Goal: Information Seeking & Learning: Understand process/instructions

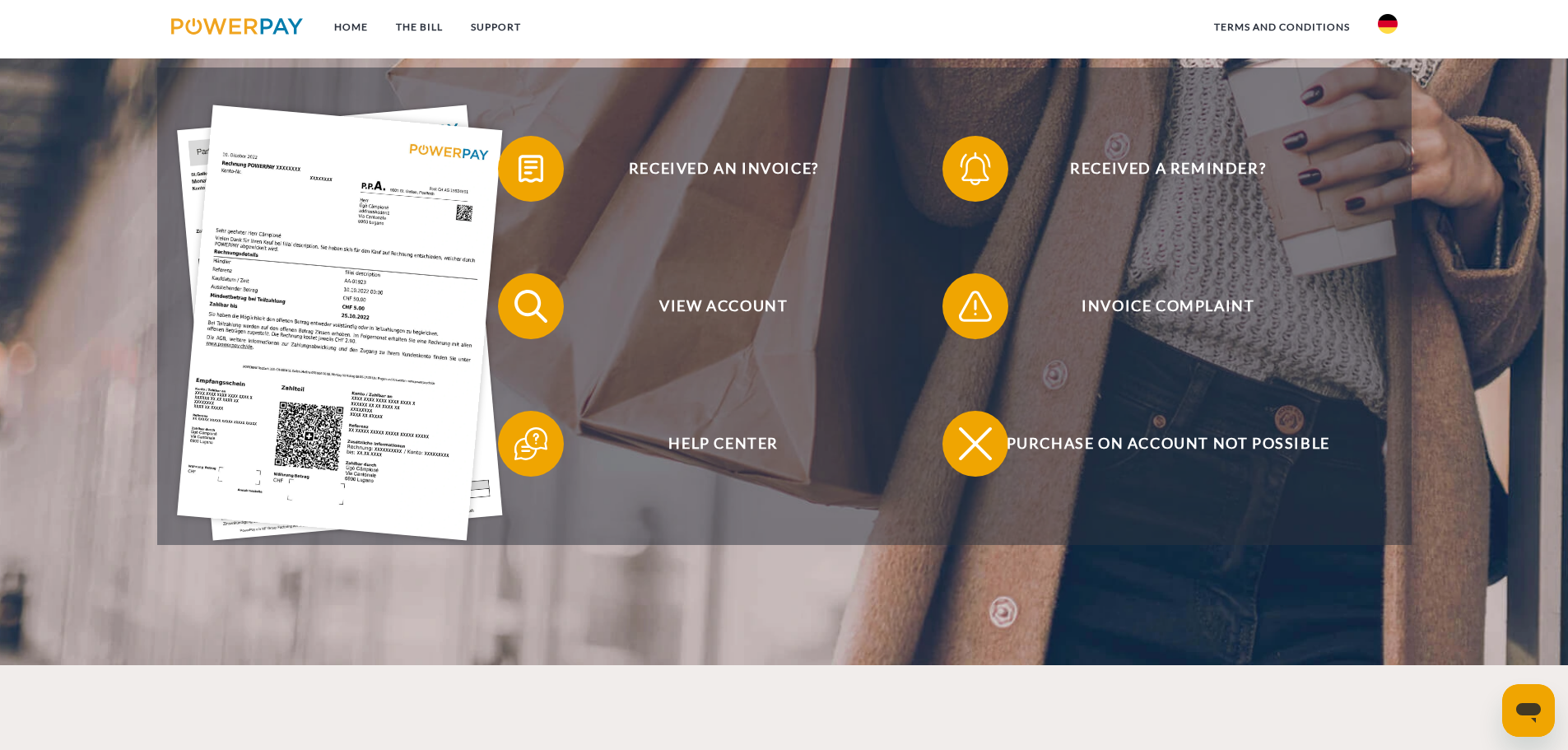
scroll to position [412, 0]
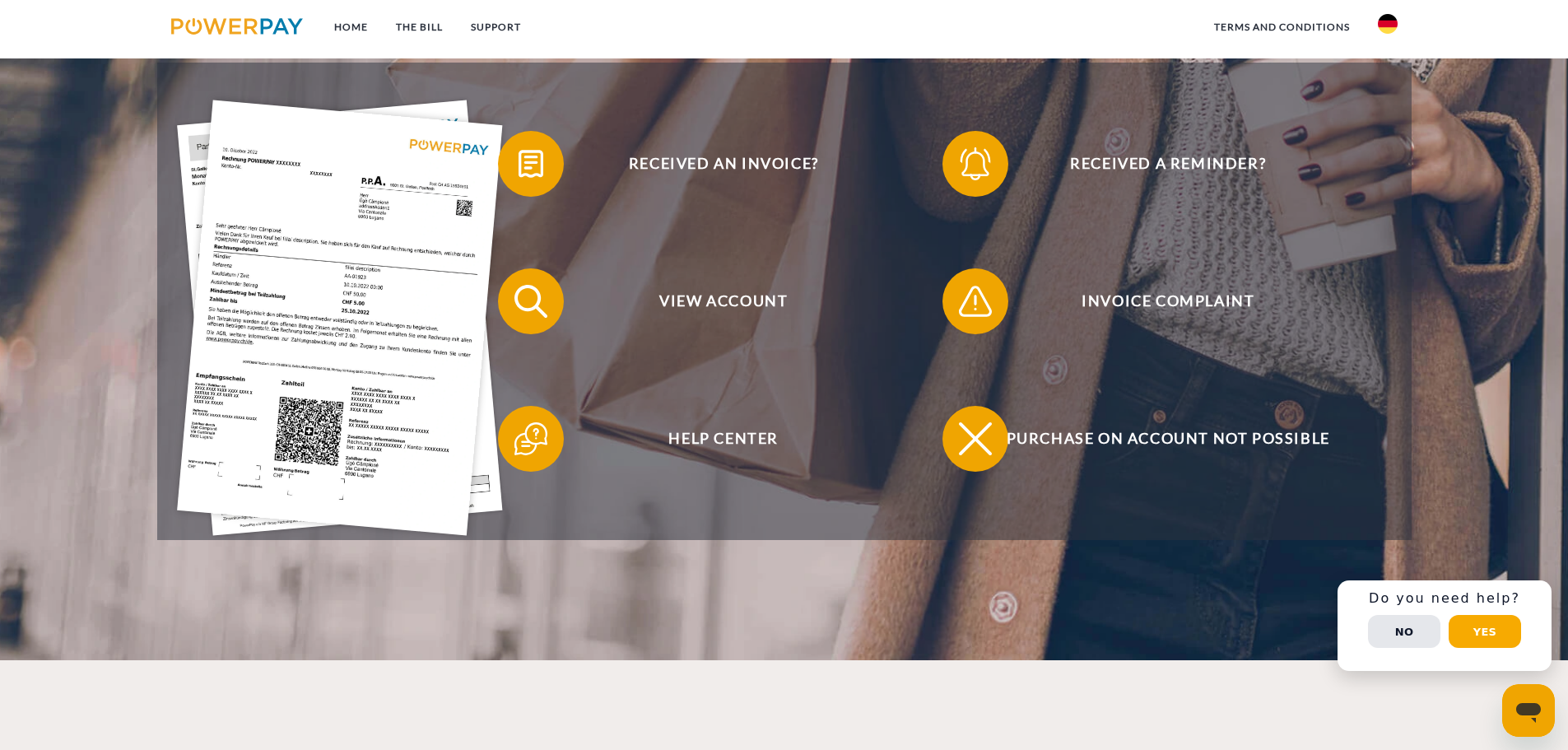
click at [1473, 635] on button "Yes" at bounding box center [1484, 631] width 73 height 33
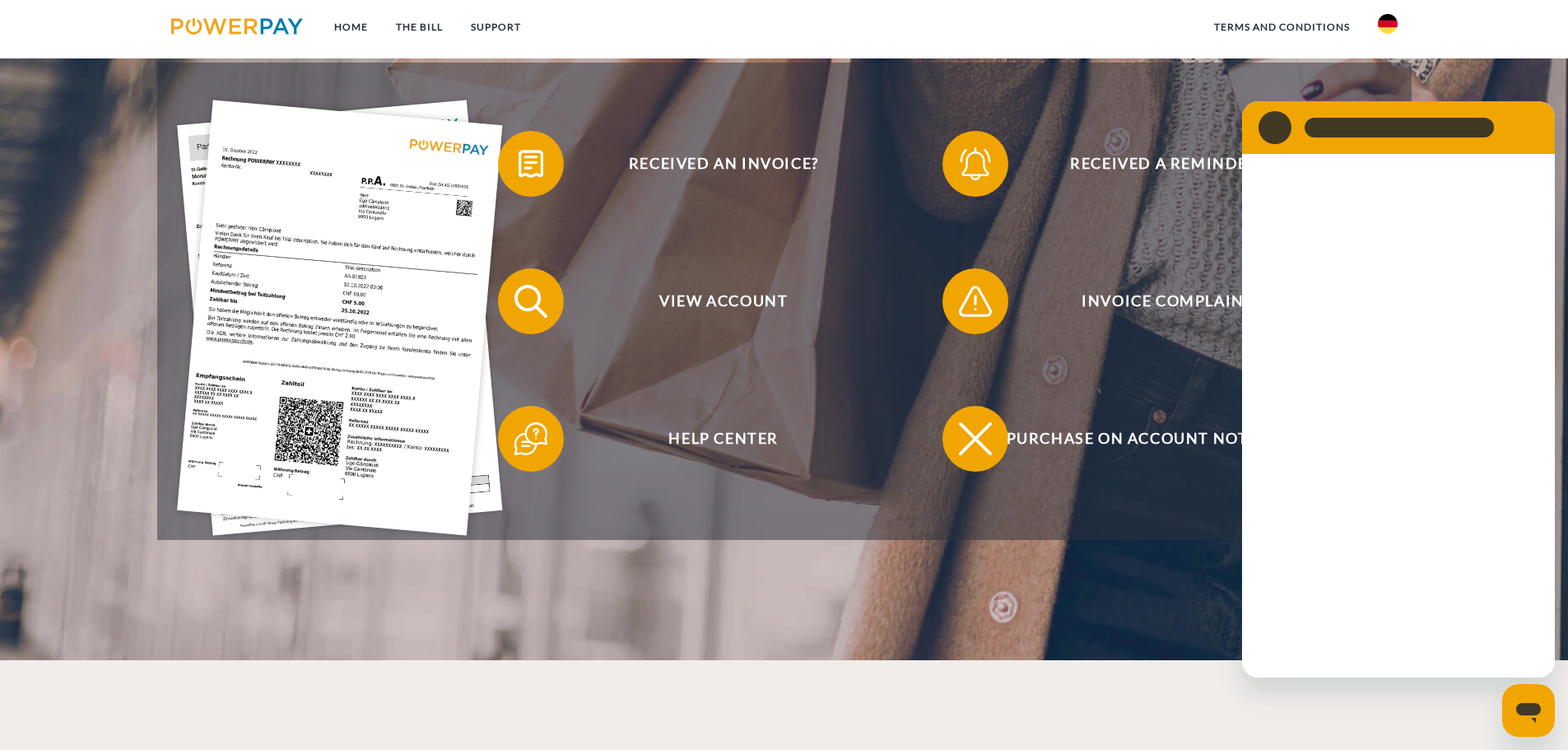
scroll to position [0, 0]
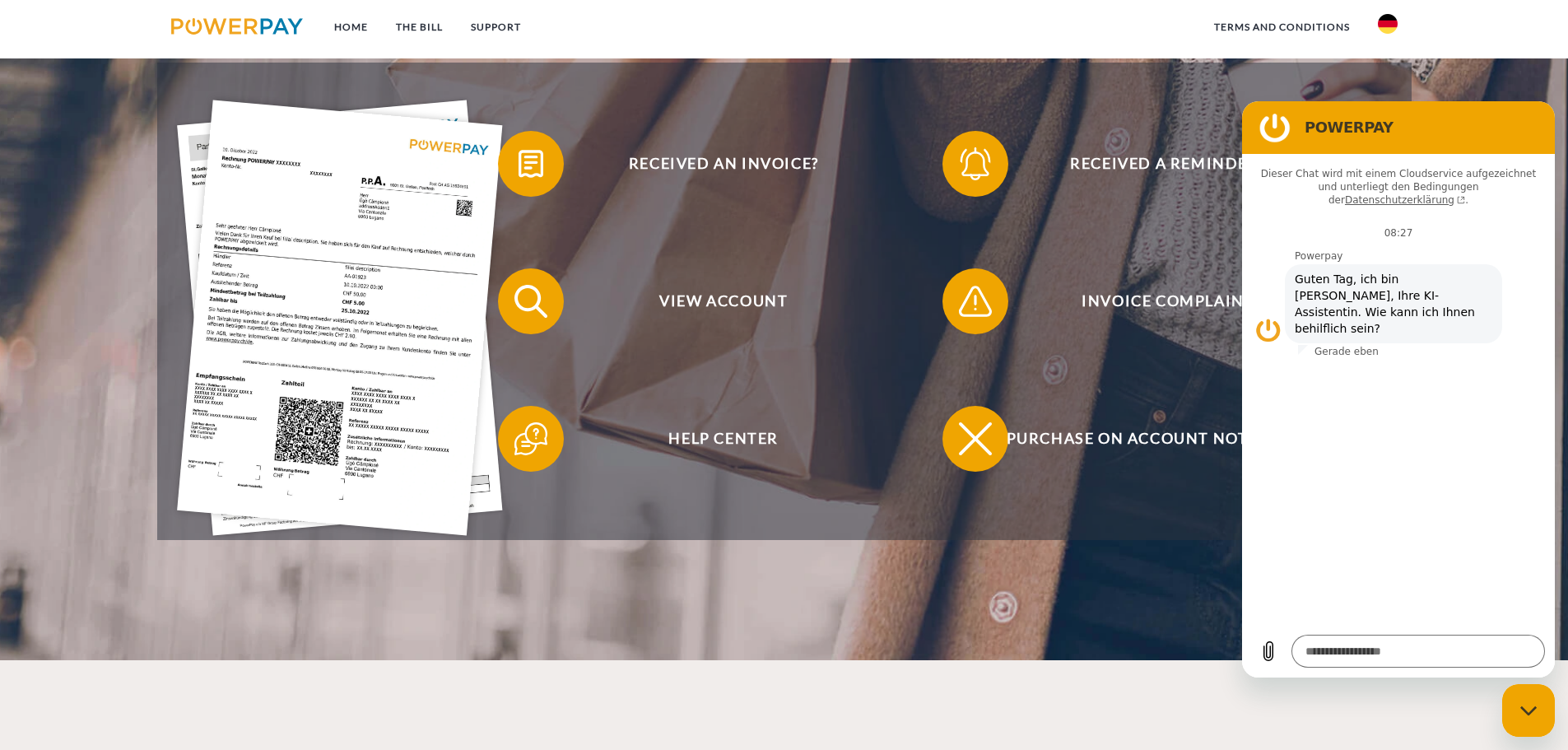
click at [1389, 31] on img at bounding box center [1387, 24] width 20 height 20
click at [1526, 708] on icon "Close messaging window" at bounding box center [1529, 710] width 17 height 10
type textarea "*"
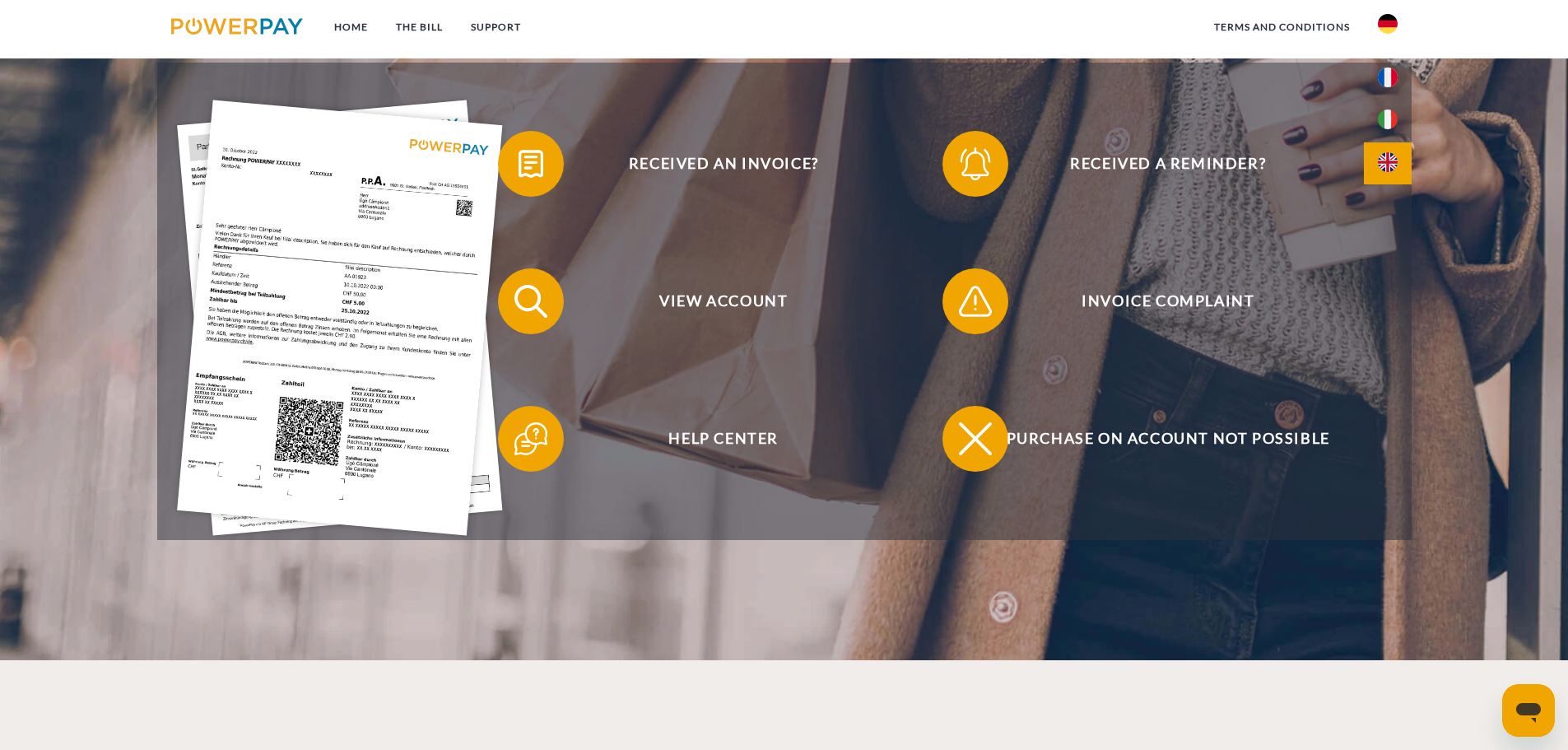
click at [1389, 155] on img at bounding box center [1387, 162] width 20 height 20
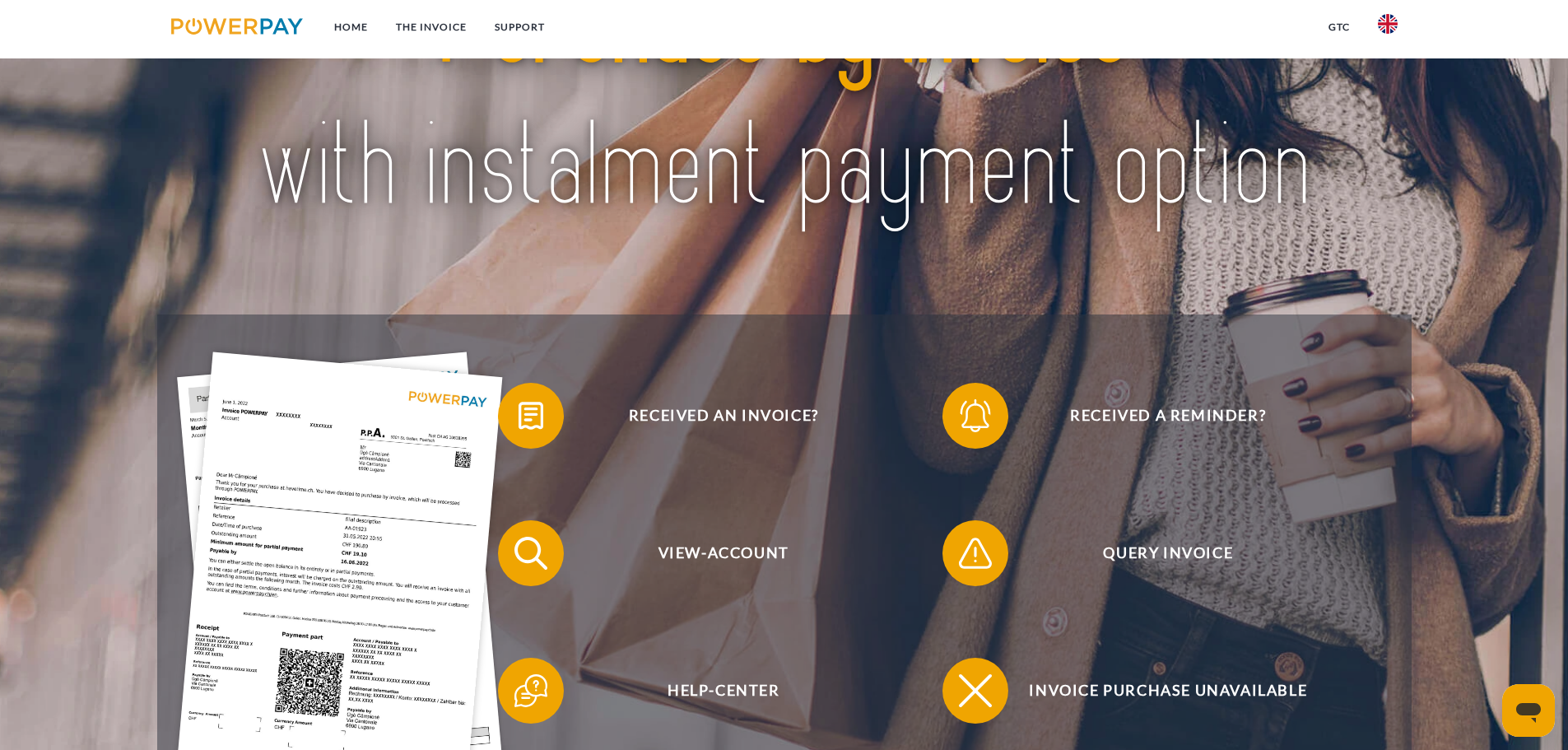
scroll to position [165, 0]
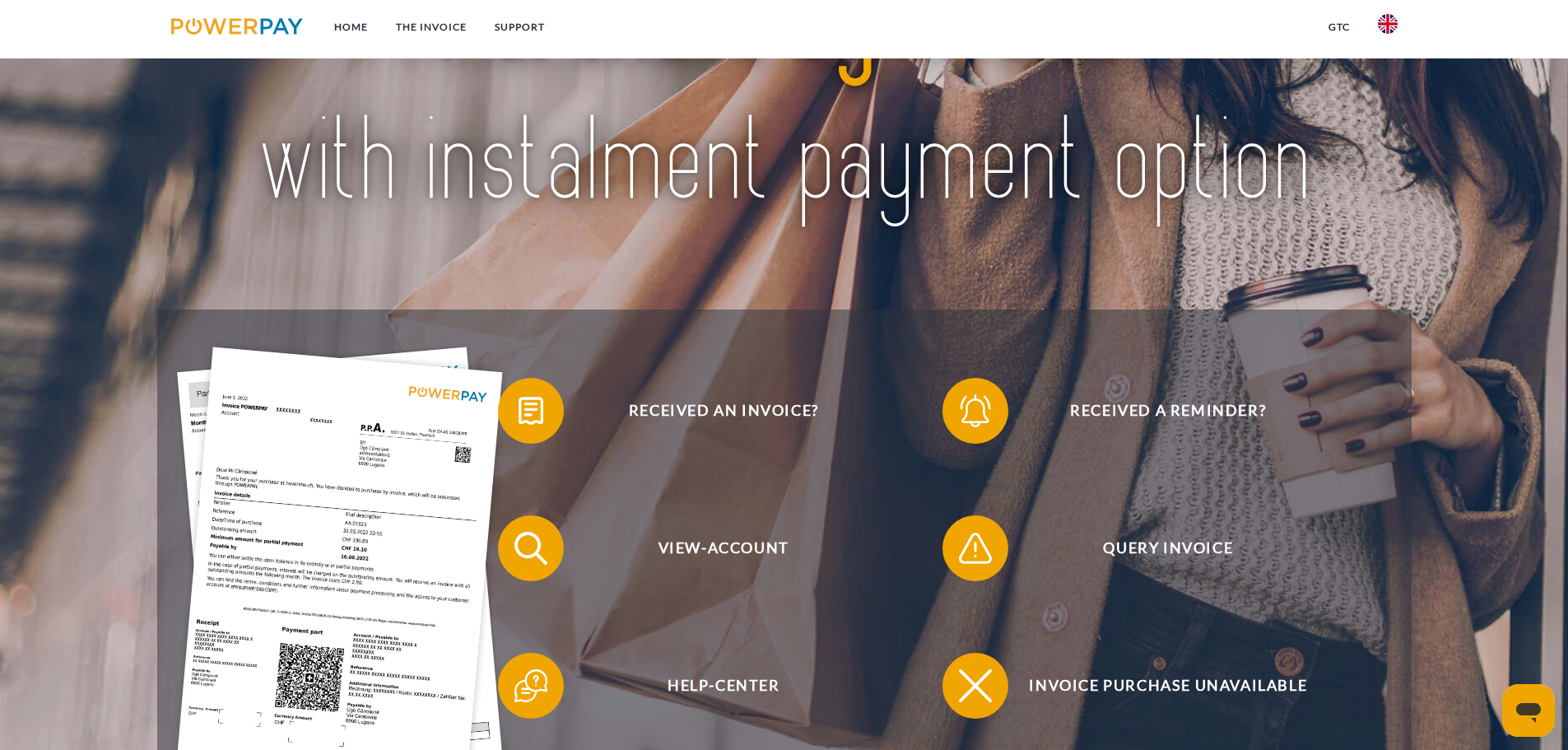
click at [594, 163] on img at bounding box center [784, 90] width 1106 height 361
click at [873, 253] on img at bounding box center [784, 90] width 1106 height 361
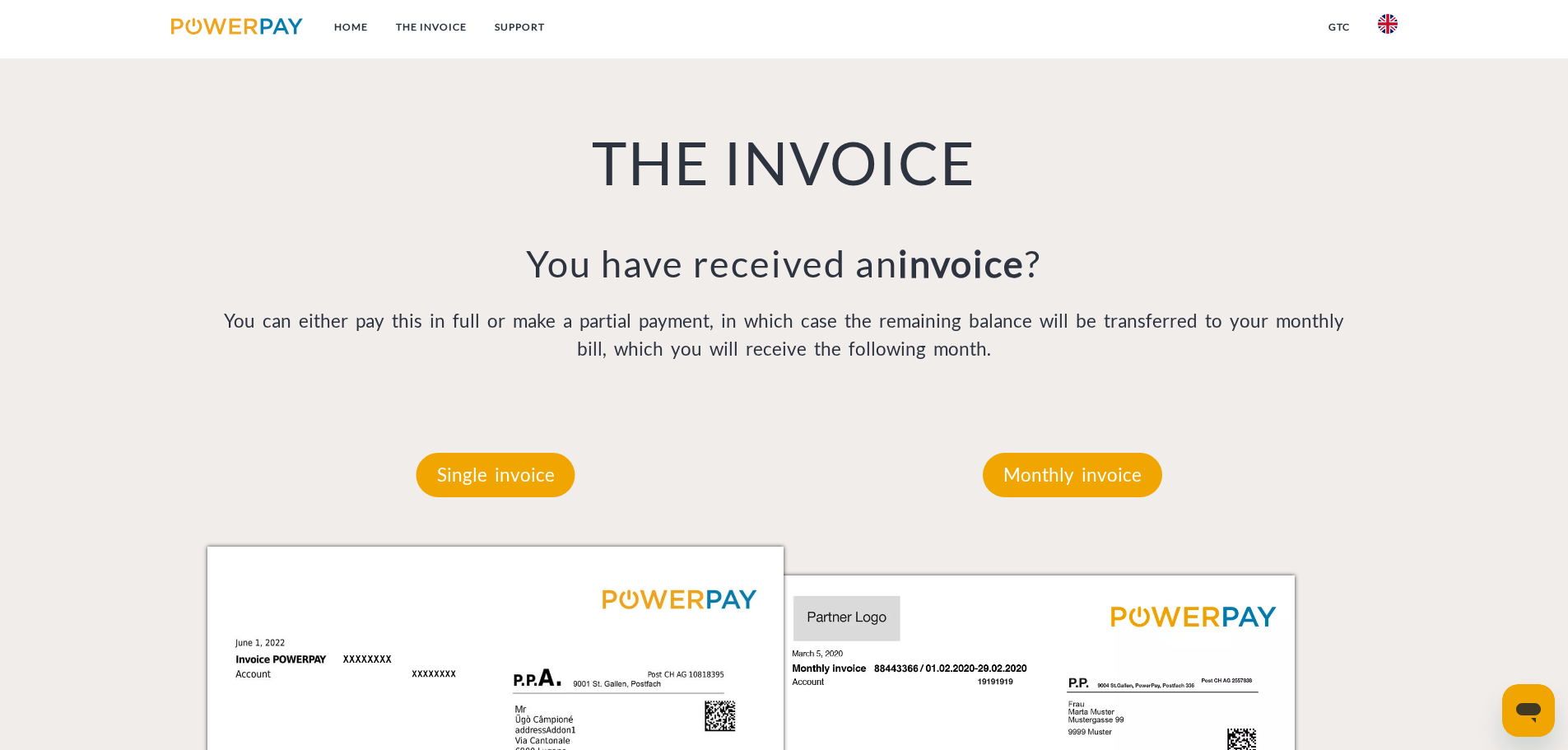
scroll to position [1235, 0]
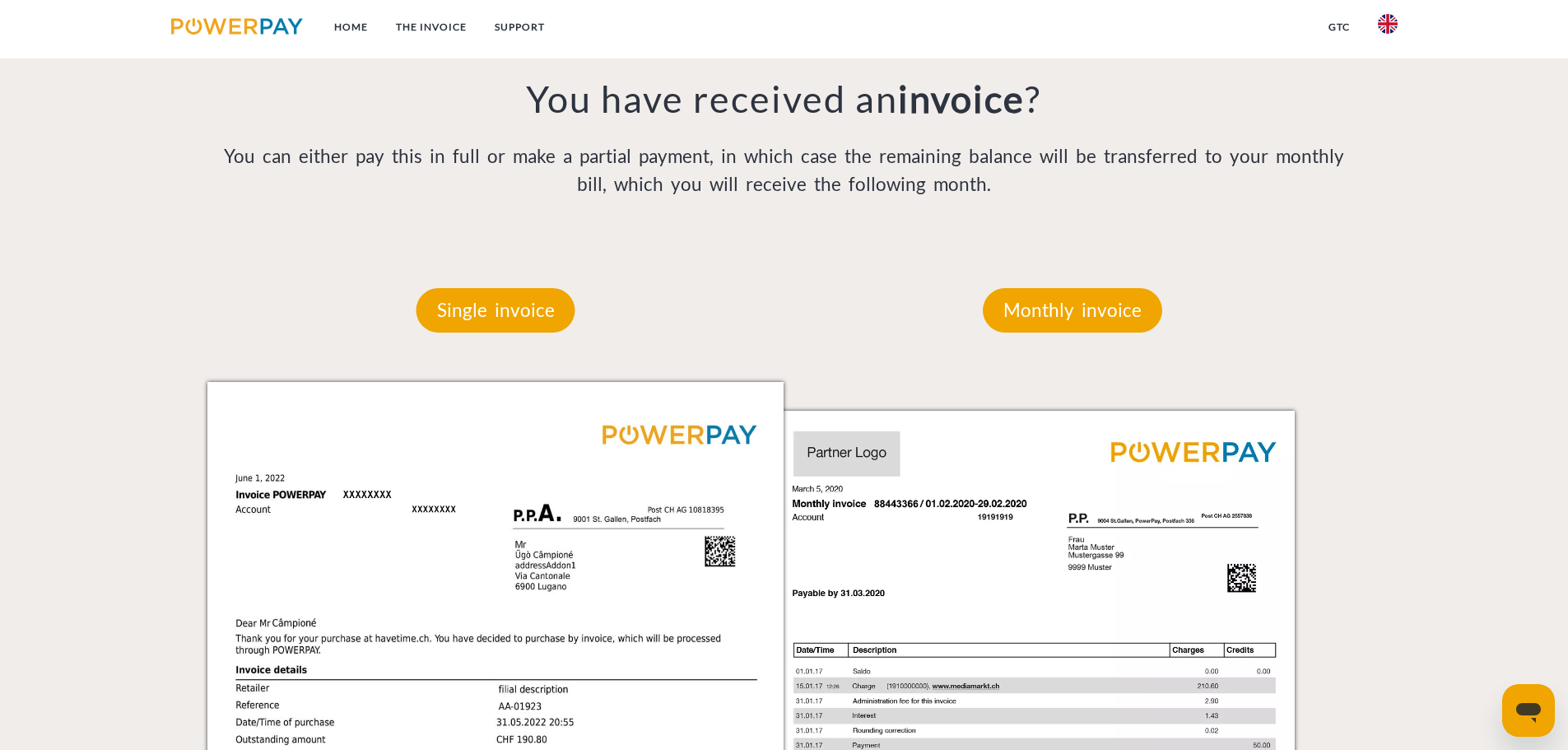
click at [873, 192] on p "You can either pay this in full or make a partial payment, in which case the re…" at bounding box center [784, 170] width 1155 height 56
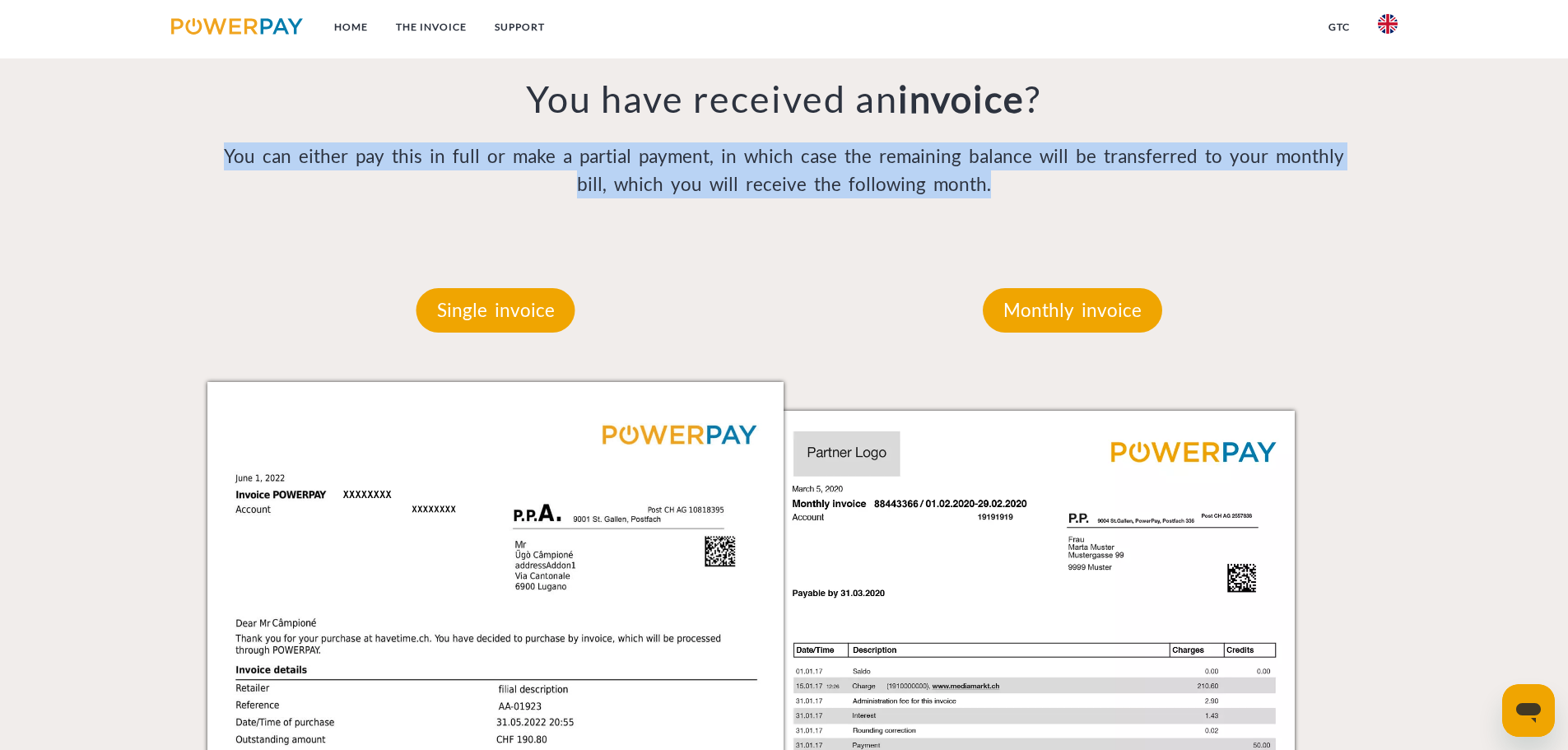
click at [873, 192] on p "You can either pay this in full or make a partial payment, in which case the re…" at bounding box center [784, 170] width 1155 height 56
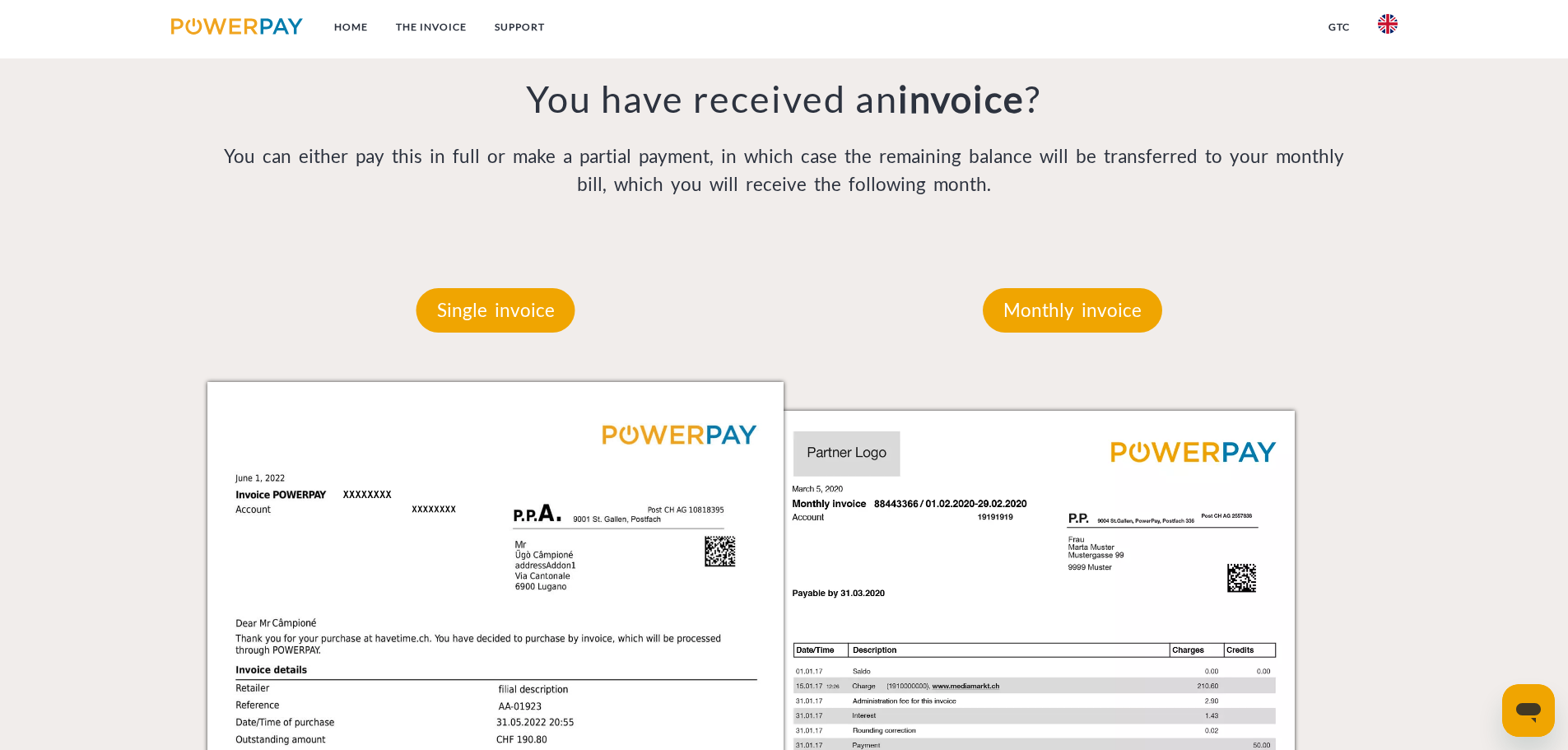
click at [795, 246] on div "Monthly invoice Monthly invoice Invoice and account number Your invoice and acc…" at bounding box center [1072, 707] width 577 height 938
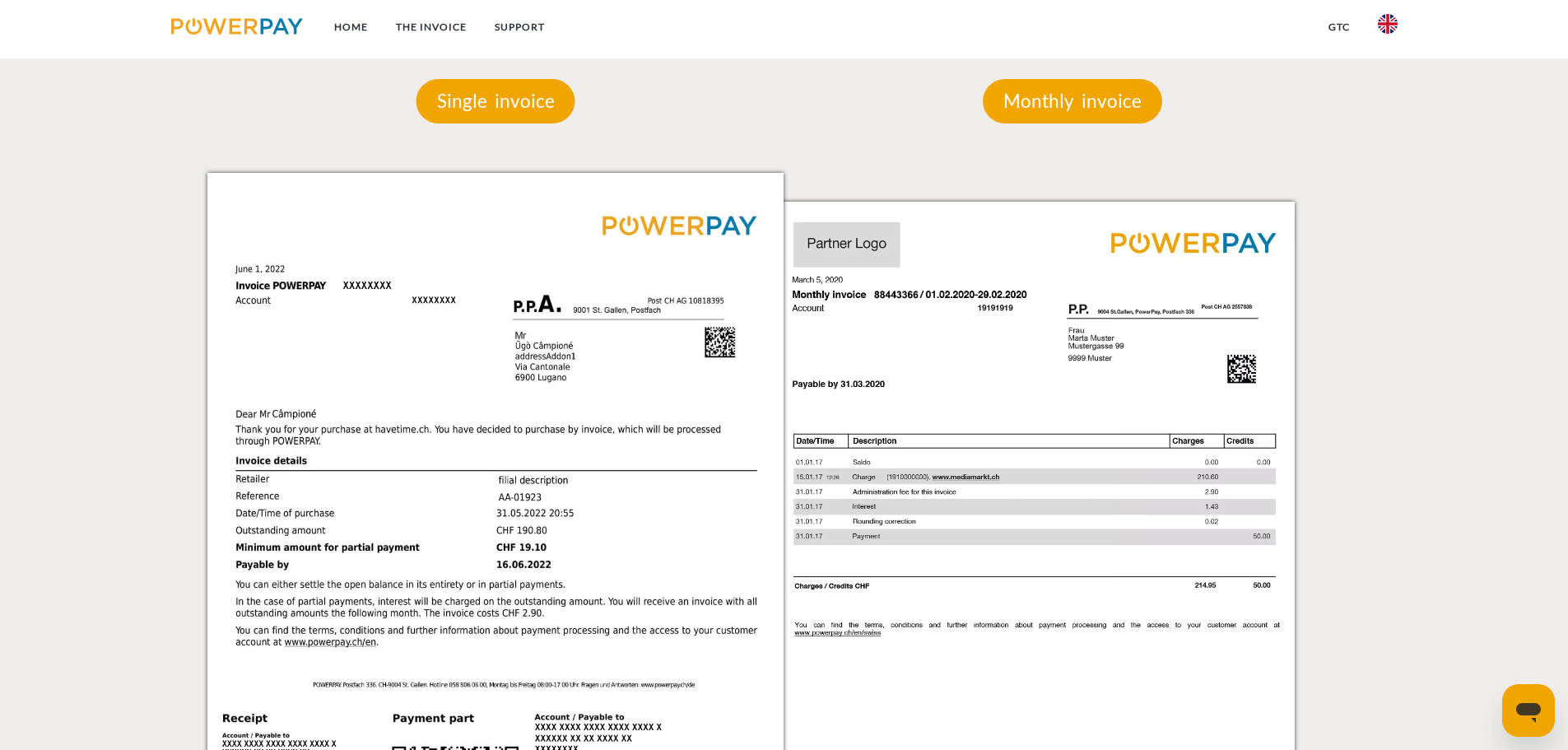
scroll to position [1482, 0]
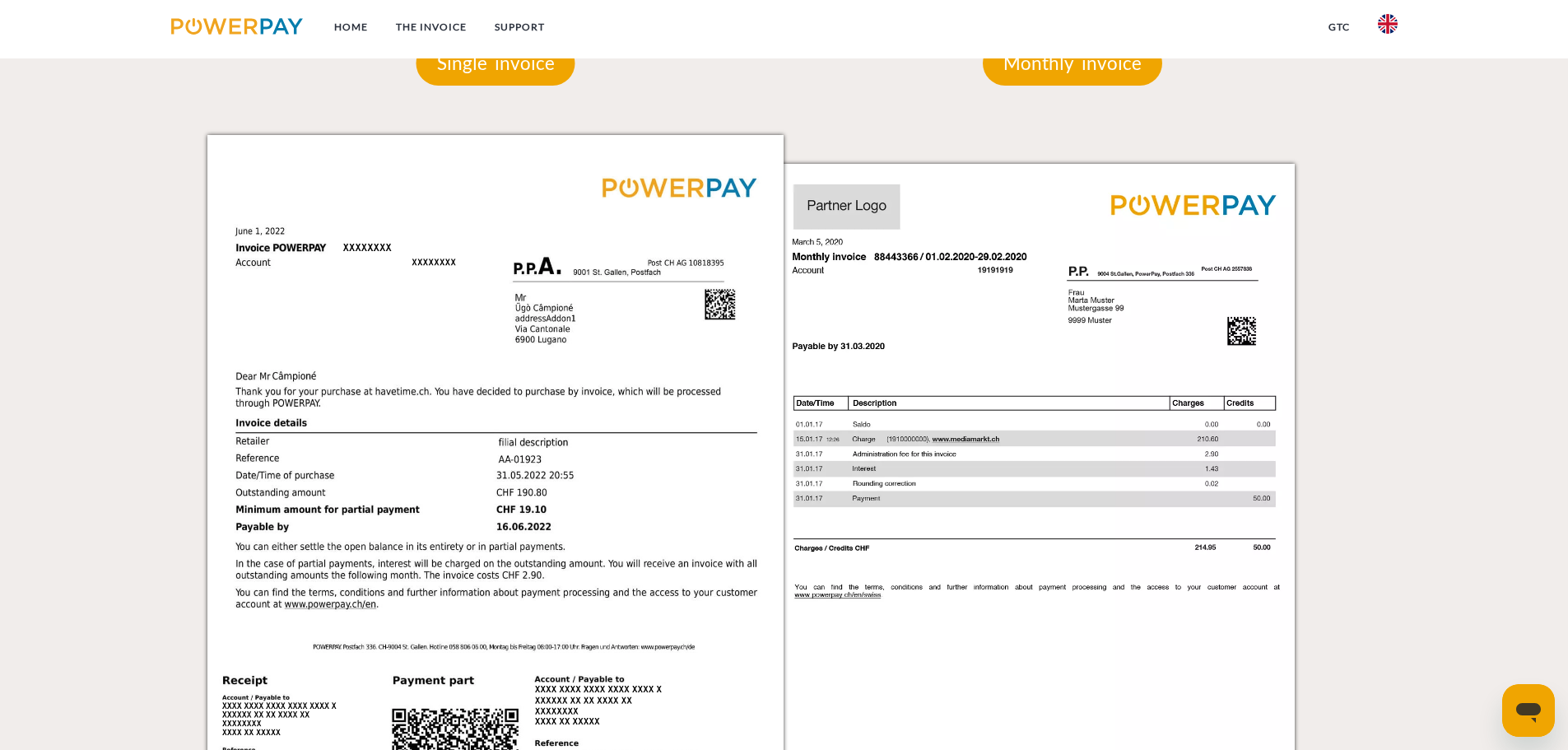
click at [105, 347] on div at bounding box center [121, 472] width 147 height 961
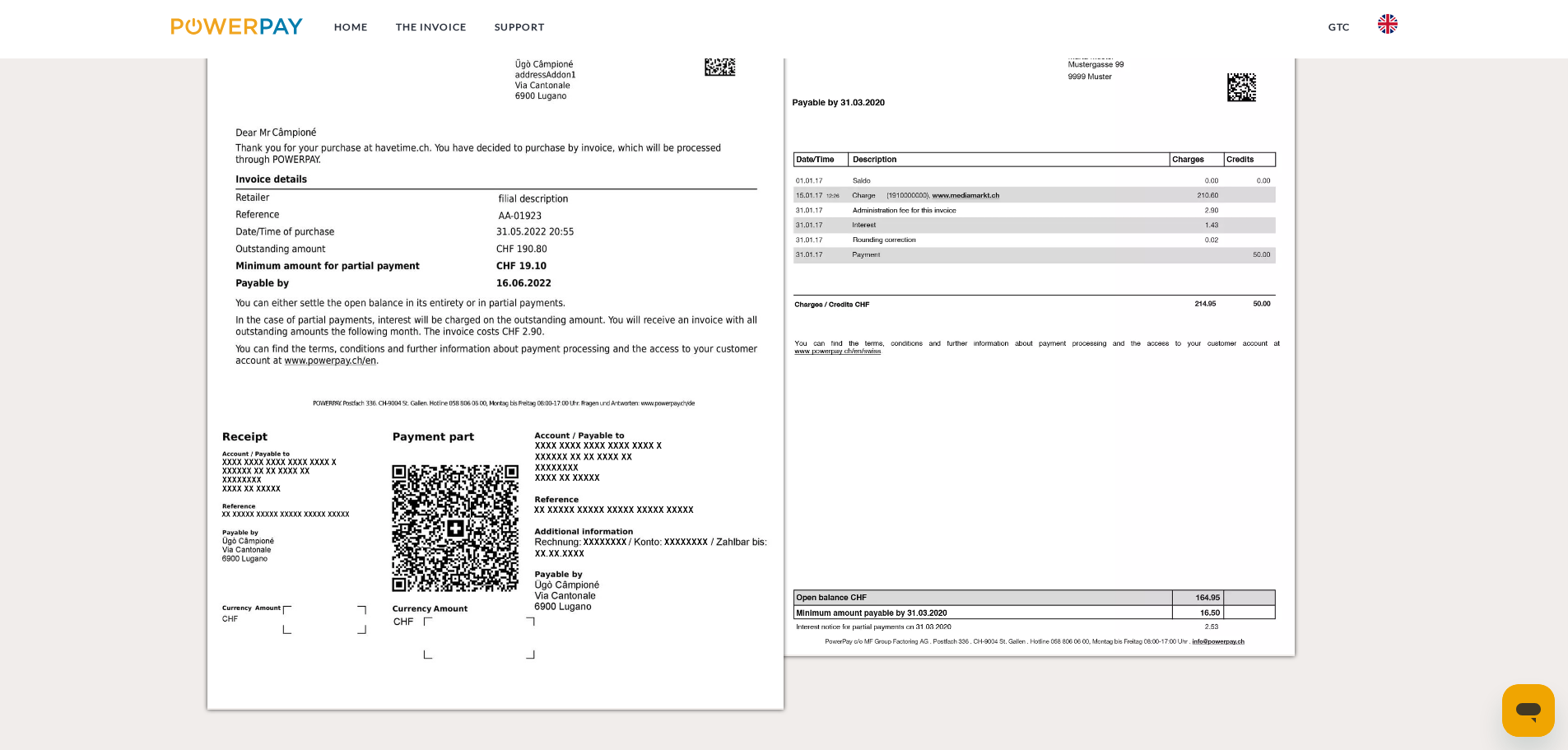
scroll to position [1730, 0]
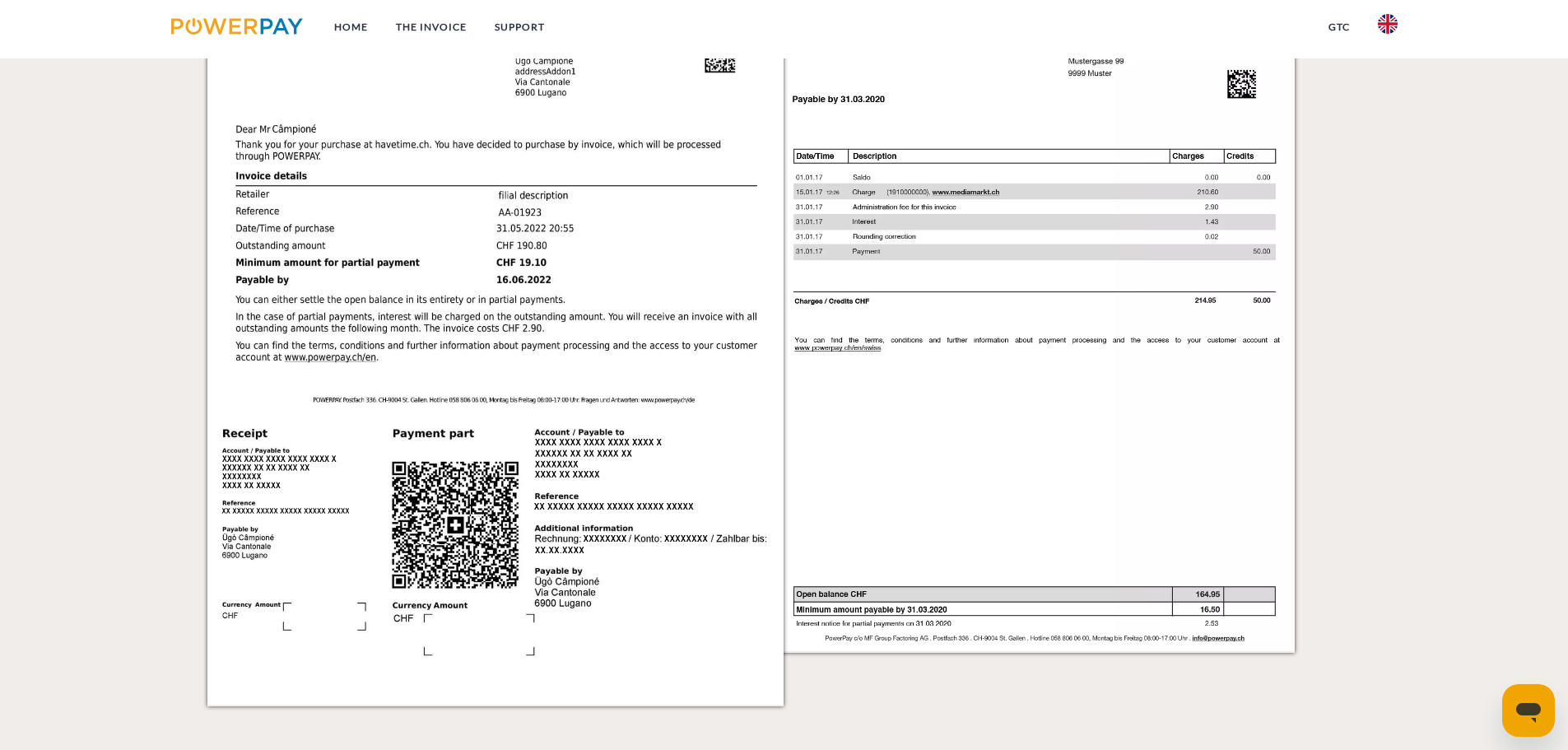
drag, startPoint x: 139, startPoint y: 331, endPoint x: 1390, endPoint y: 527, distance: 1266.3
click at [1342, 541] on div "Single invoice Single invoice Invoice and account number Your invoice and accou…" at bounding box center [784, 225] width 1475 height 961
click at [1410, 494] on div "Single invoice Single invoice Invoice and account number Your invoice and accou…" at bounding box center [784, 225] width 1475 height 961
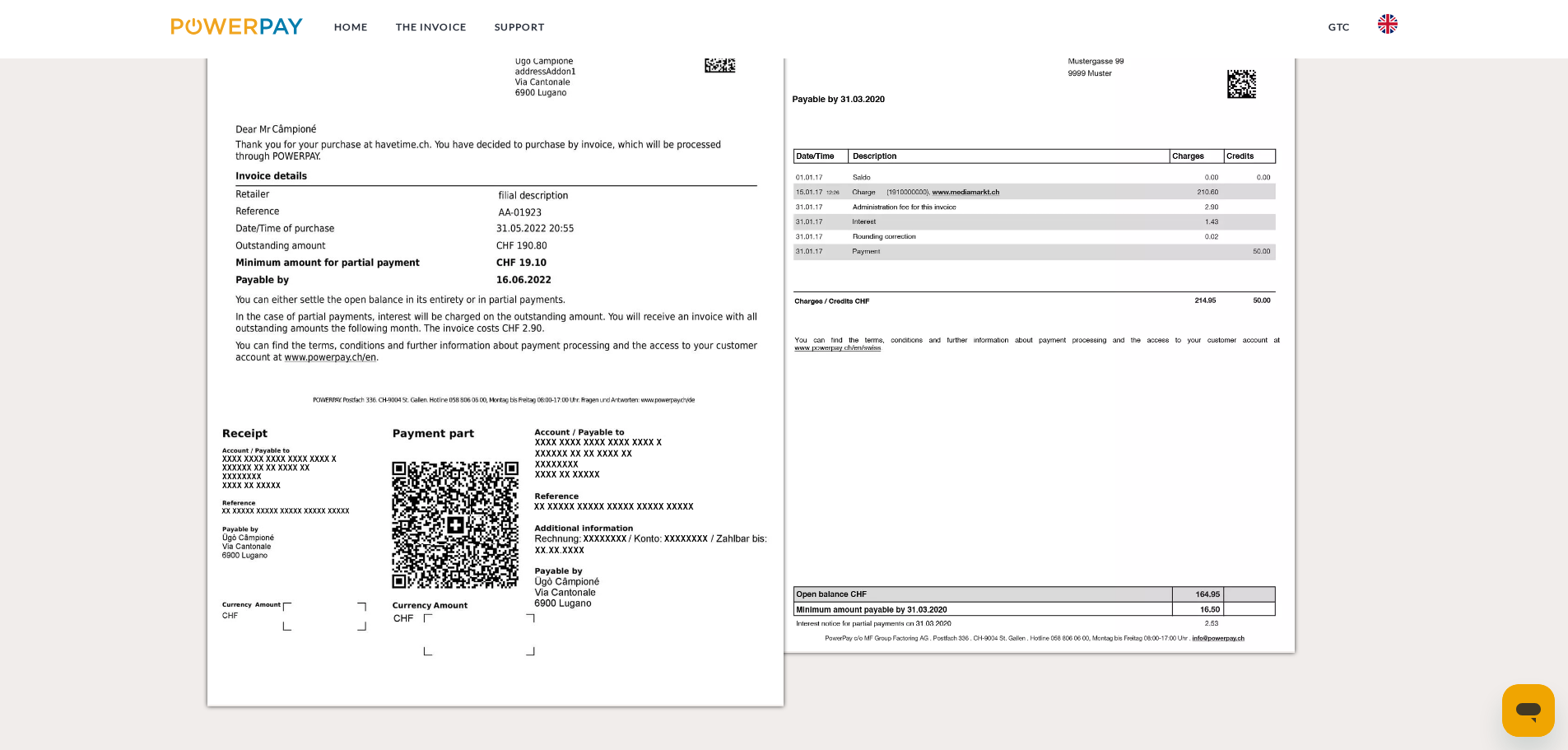
click at [1437, 528] on div "Single invoice Single invoice Invoice and account number Your invoice and accou…" at bounding box center [784, 225] width 1475 height 961
click at [191, 422] on div at bounding box center [121, 225] width 147 height 961
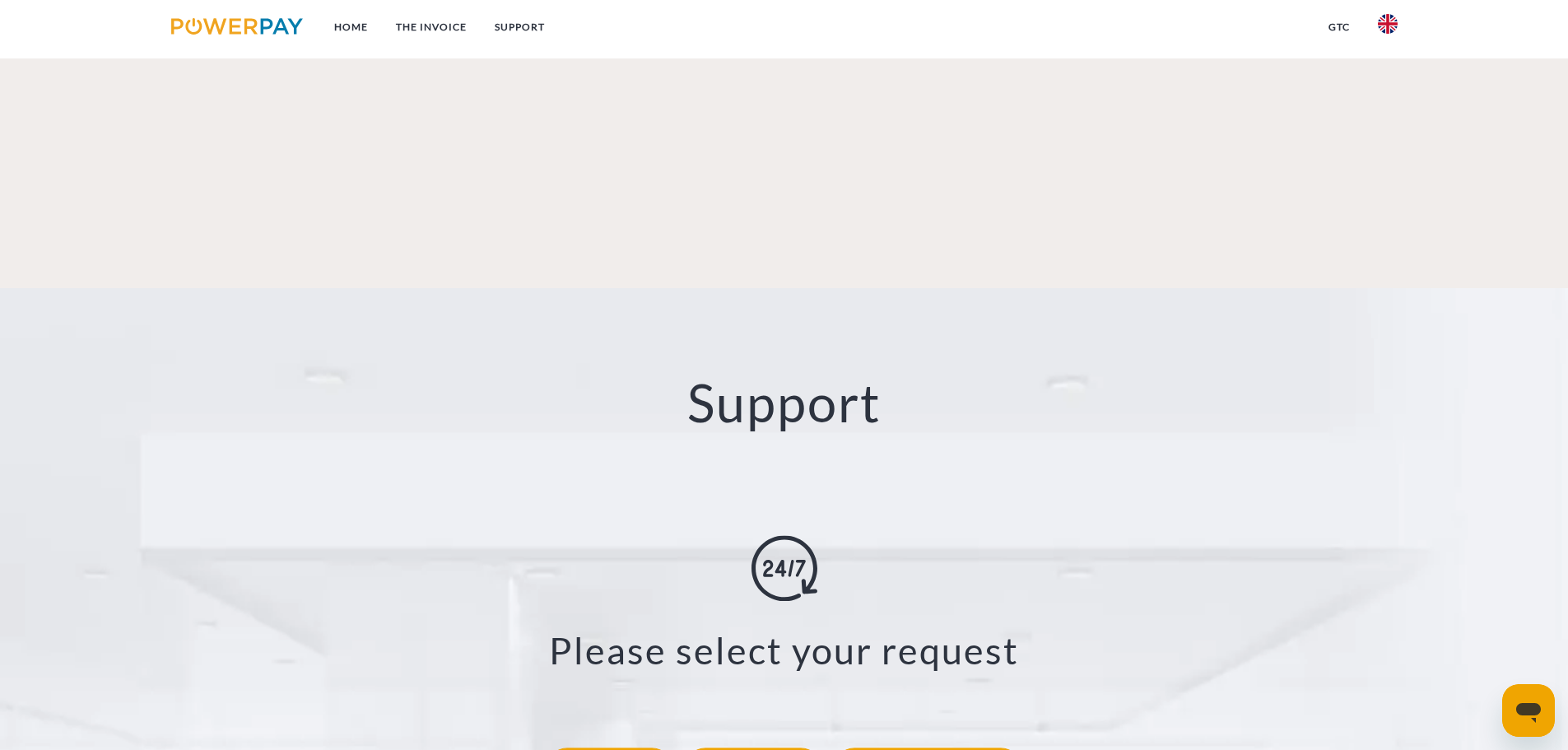
scroll to position [2718, 0]
